Goal: Navigation & Orientation: Find specific page/section

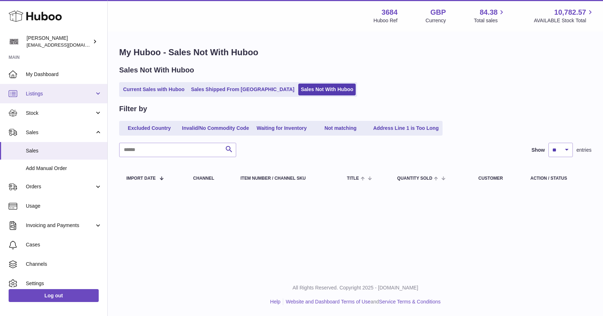
click at [44, 91] on span "Listings" at bounding box center [60, 93] width 69 height 7
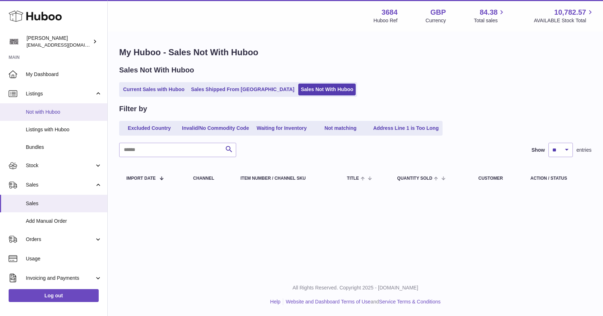
click at [43, 109] on span "Not with Huboo" at bounding box center [64, 112] width 76 height 7
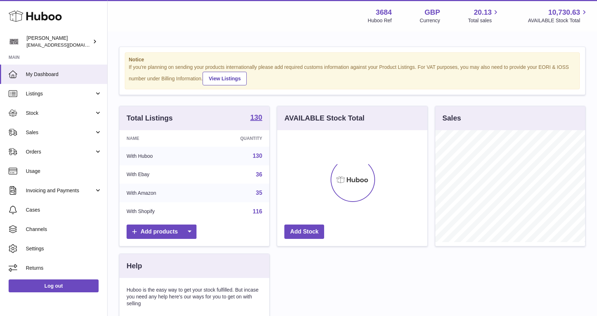
scroll to position [112, 150]
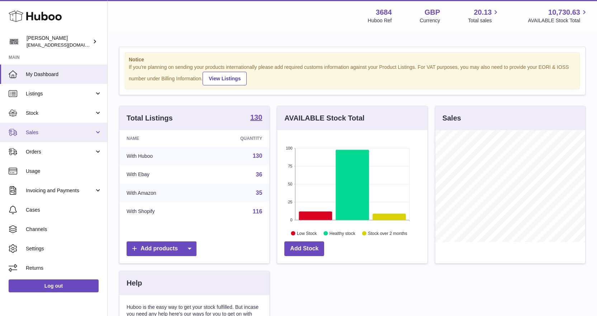
click at [39, 133] on span "Sales" at bounding box center [60, 132] width 69 height 7
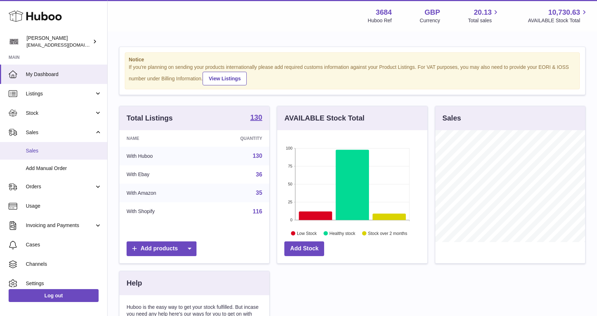
click at [43, 149] on span "Sales" at bounding box center [64, 150] width 76 height 7
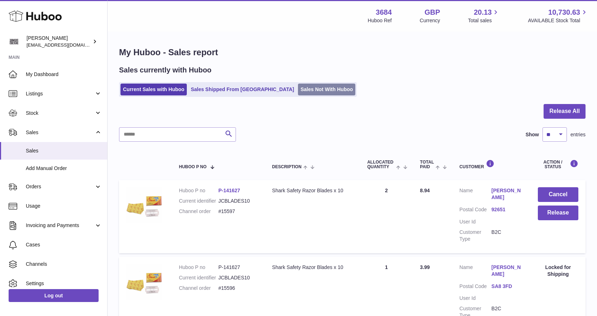
click at [298, 94] on link "Sales Not With Huboo" at bounding box center [326, 90] width 57 height 12
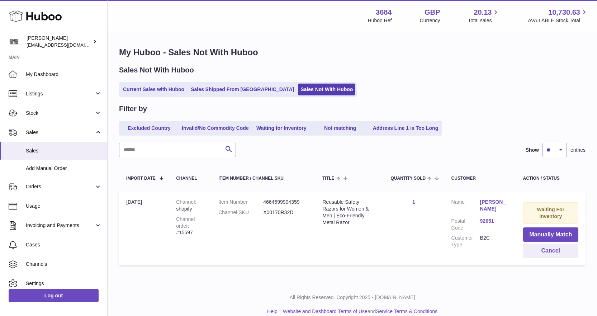
scroll to position [10, 0]
